Goal: Task Accomplishment & Management: Use online tool/utility

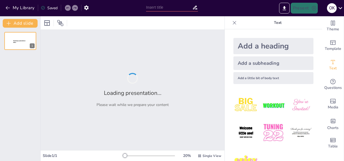
type input "Imported Slides kick-off 1 okt.pptx"
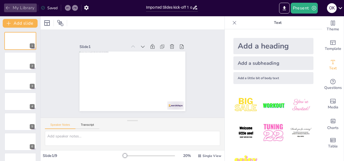
click at [8, 6] on icon "button" at bounding box center [7, 7] width 5 height 5
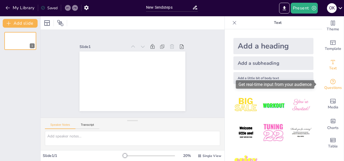
click at [330, 84] on icon "Get real-time input from your audience" at bounding box center [332, 81] width 6 height 6
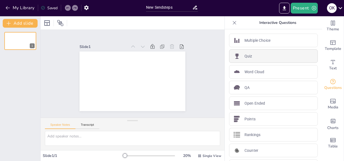
click at [244, 55] on p "Quiz" at bounding box center [248, 56] width 8 height 6
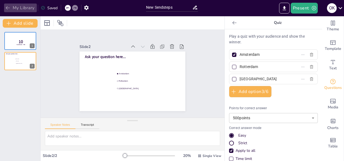
click at [7, 7] on icon "button" at bounding box center [7, 7] width 5 height 5
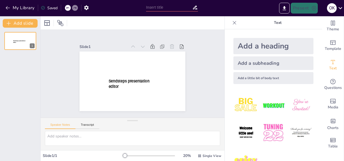
type input "New Sendsteps"
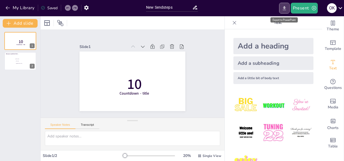
click at [282, 11] on icon "Export to PowerPoint" at bounding box center [284, 8] width 6 height 6
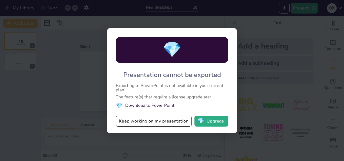
click at [68, 97] on div "💎 Presentation cannot be exported Exporting to PowerPoint is not available in y…" at bounding box center [172, 80] width 344 height 161
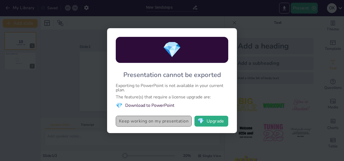
click at [156, 123] on button "Keep working on my presentation" at bounding box center [154, 120] width 76 height 11
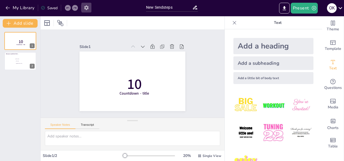
click at [86, 7] on icon "button" at bounding box center [86, 8] width 6 height 6
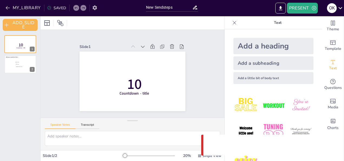
click at [96, 7] on icon "button" at bounding box center [95, 8] width 6 height 6
